Goal: Information Seeking & Learning: Learn about a topic

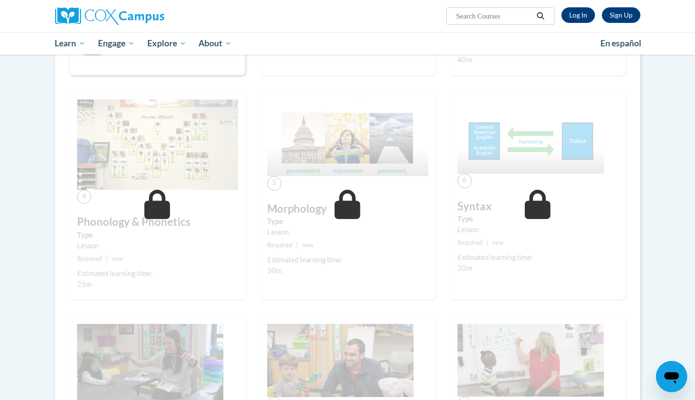
scroll to position [380, 0]
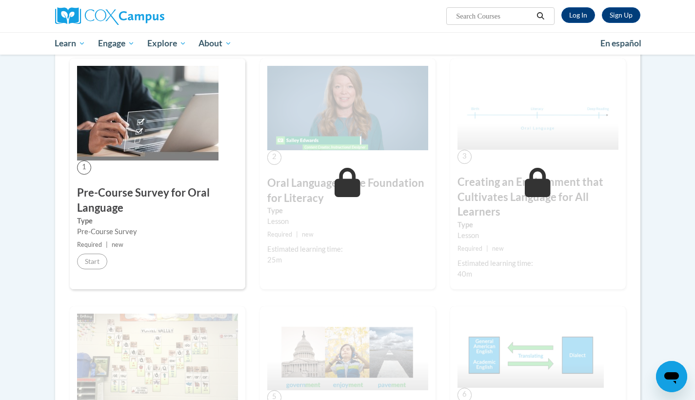
scroll to position [163, 0]
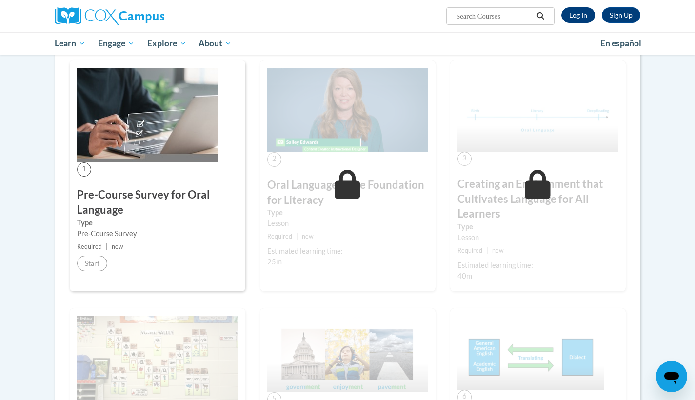
click at [587, 19] on link "Log In" at bounding box center [578, 15] width 34 height 16
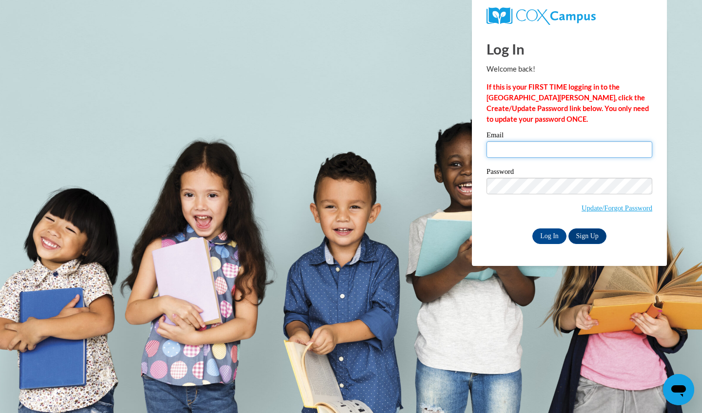
type input "dominique.vassar@flamingswordcampus.org"
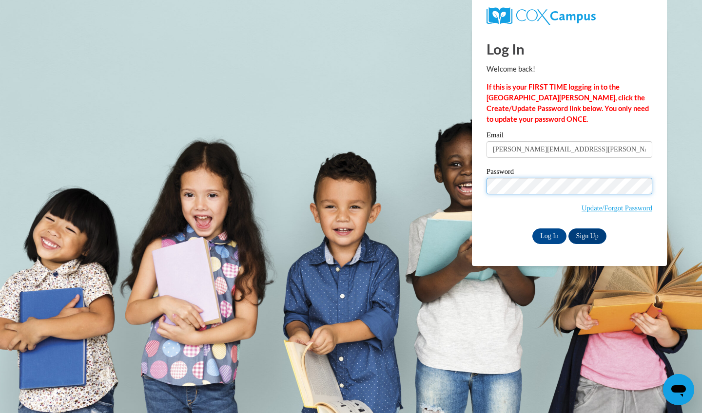
click at [548, 234] on input "Log In" at bounding box center [549, 237] width 34 height 16
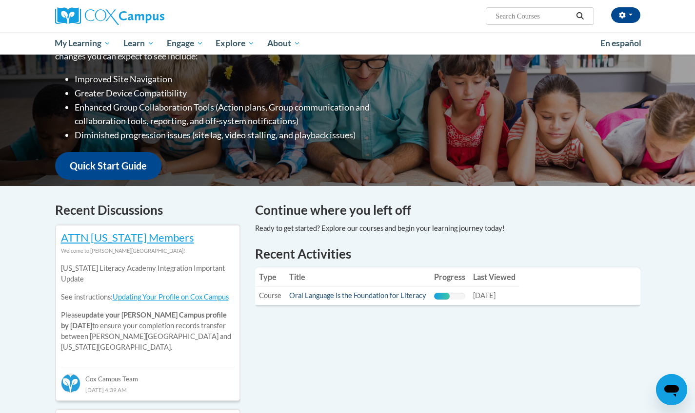
click at [381, 298] on link "Oral Language is the Foundation for Literacy" at bounding box center [357, 296] width 137 height 8
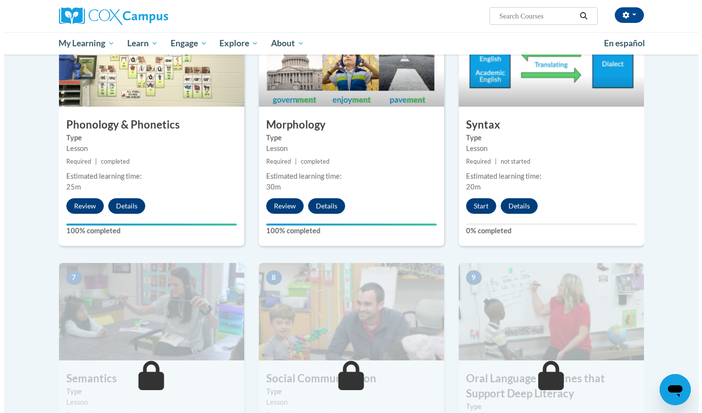
scroll to position [530, 0]
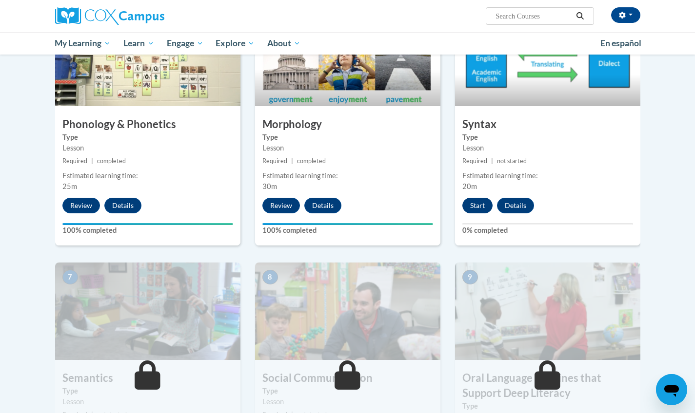
click at [474, 200] on button "Start" at bounding box center [477, 206] width 30 height 16
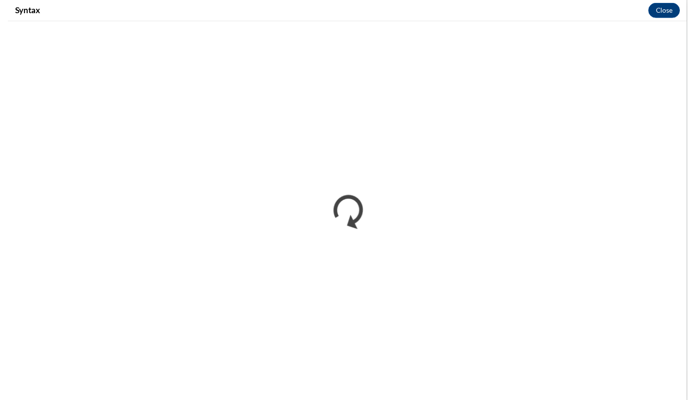
scroll to position [0, 0]
click at [673, 17] on button "Close" at bounding box center [678, 11] width 33 height 16
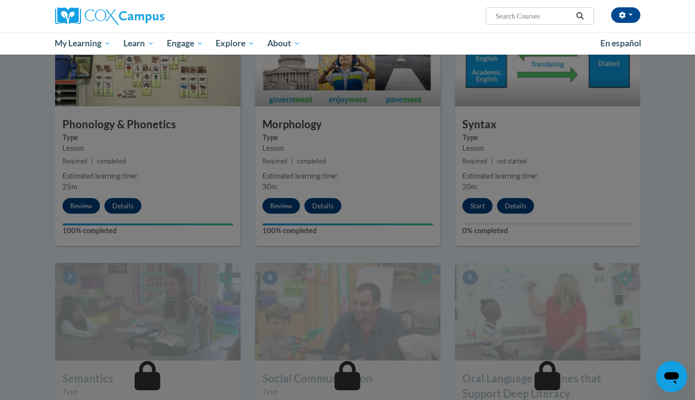
click at [634, 152] on div at bounding box center [347, 200] width 695 height 400
click at [685, 191] on div at bounding box center [347, 200] width 695 height 400
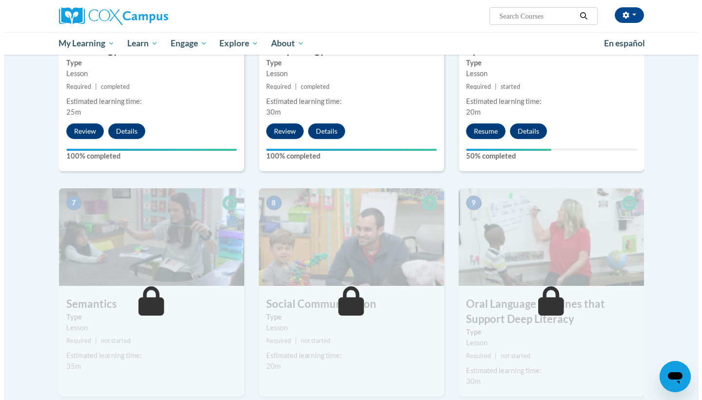
scroll to position [579, 0]
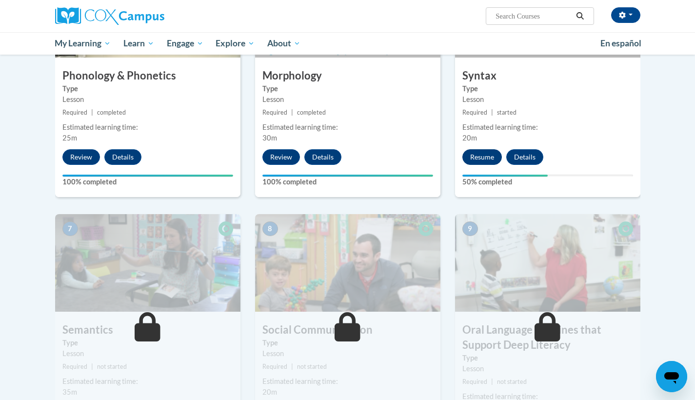
click at [486, 151] on button "Resume" at bounding box center [481, 157] width 39 height 16
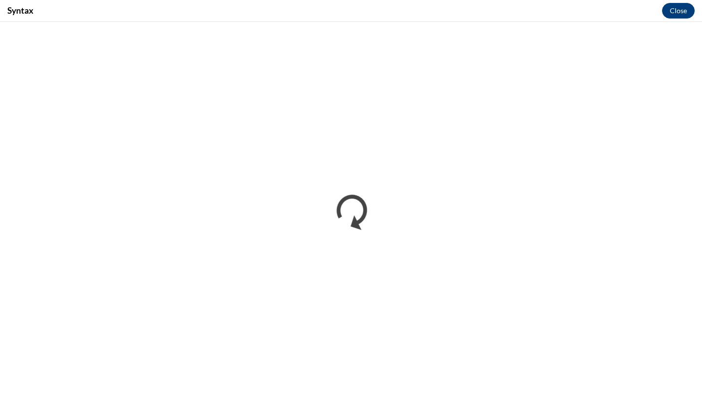
scroll to position [0, 0]
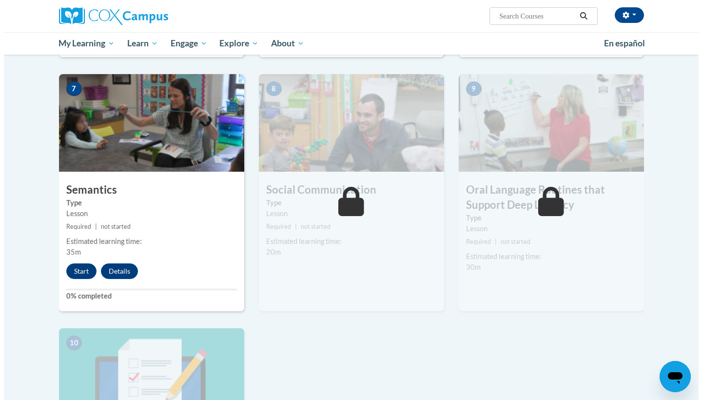
scroll to position [719, 0]
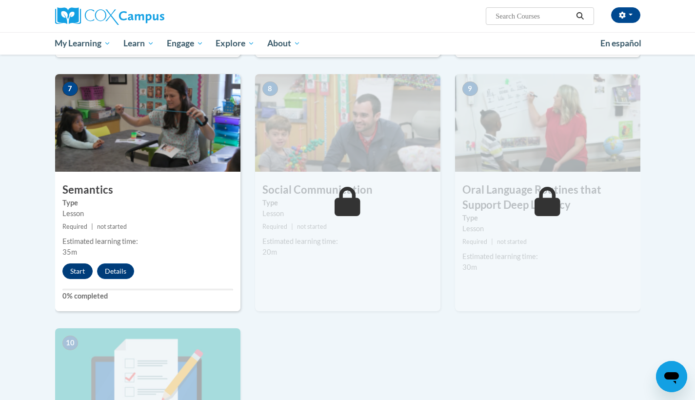
click at [87, 271] on button "Start" at bounding box center [77, 271] width 30 height 16
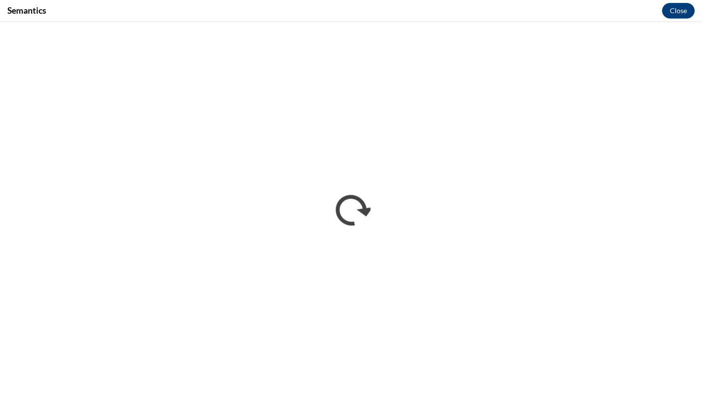
scroll to position [0, 0]
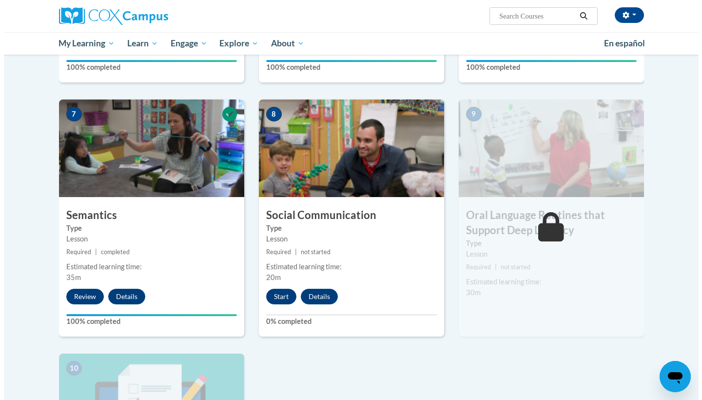
scroll to position [693, 0]
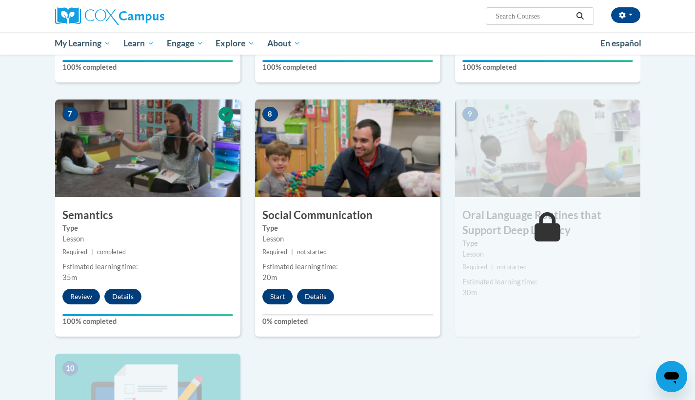
click at [272, 294] on button "Start" at bounding box center [277, 297] width 30 height 16
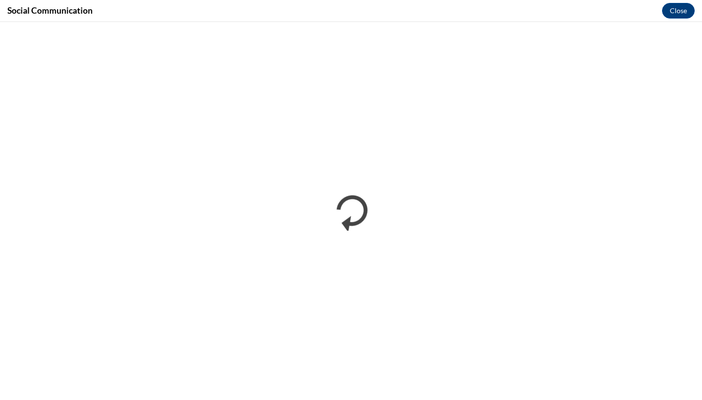
scroll to position [0, 0]
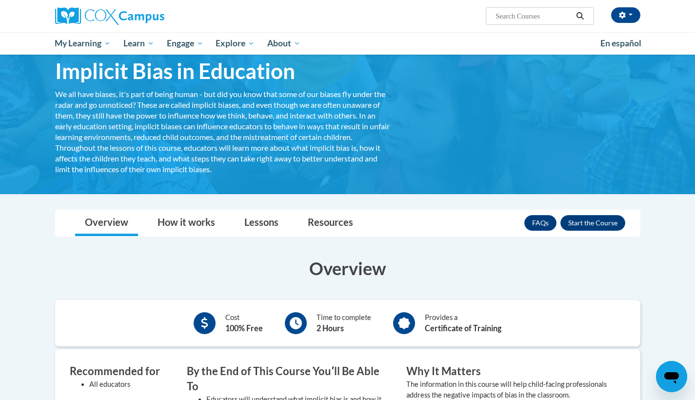
scroll to position [42, 0]
